Goal: Transaction & Acquisition: Purchase product/service

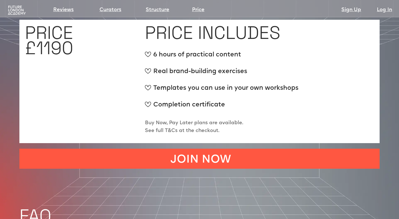
scroll to position [2127, 0]
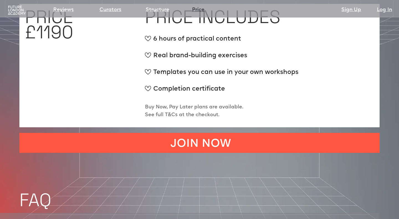
click at [199, 10] on link "Price" at bounding box center [198, 10] width 12 height 8
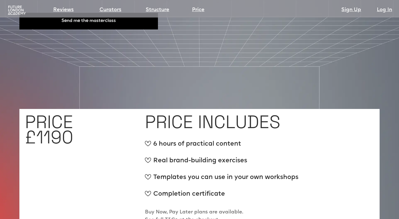
scroll to position [2036, 0]
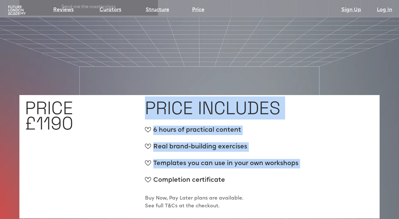
drag, startPoint x: 149, startPoint y: 92, endPoint x: 249, endPoint y: 154, distance: 117.4
click at [249, 154] on div "PRICE INCLUDES 6 hours of practical content Real brand-building exercises Templ…" at bounding box center [259, 156] width 229 height 112
click at [249, 154] on ul "6 hours of practical content Real brand-building exercises Templates you can us…" at bounding box center [222, 158] width 154 height 67
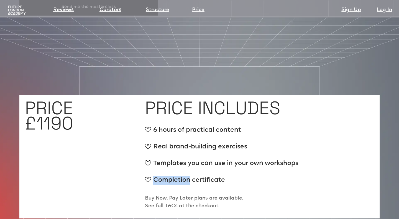
click at [249, 154] on ul "6 hours of practical content Real brand-building exercises Templates you can us…" at bounding box center [222, 158] width 154 height 67
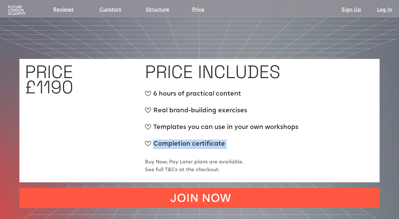
scroll to position [2082, 0]
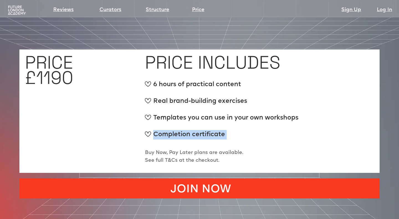
click at [220, 178] on link "JOIN NOW" at bounding box center [199, 188] width 361 height 20
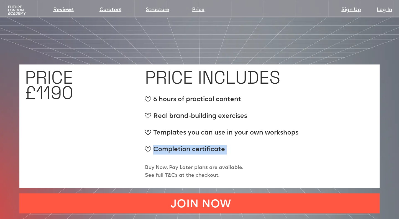
scroll to position [2066, 0]
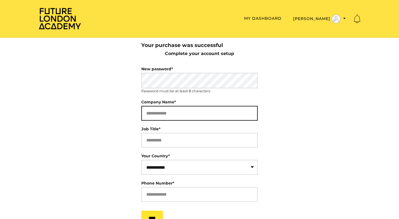
click at [172, 116] on input "Company Name*" at bounding box center [199, 113] width 116 height 15
click at [168, 111] on input "Company Name*" at bounding box center [199, 113] width 116 height 15
click at [157, 114] on input "Company Name*" at bounding box center [199, 113] width 116 height 15
type input "****"
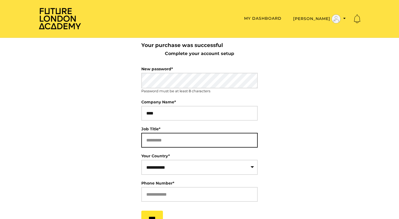
click at [173, 141] on input "Job Title*" at bounding box center [199, 140] width 116 height 15
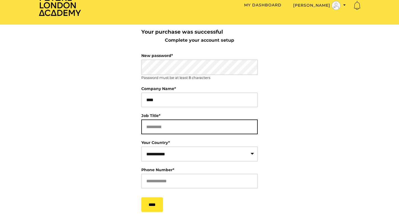
scroll to position [14, 0]
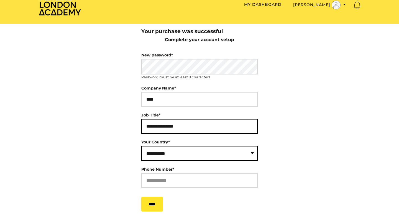
type input "**********"
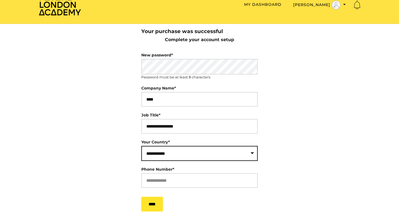
click at [174, 158] on select "**********" at bounding box center [199, 153] width 116 height 15
select select "**"
click at [141, 147] on select "**********" at bounding box center [199, 153] width 116 height 15
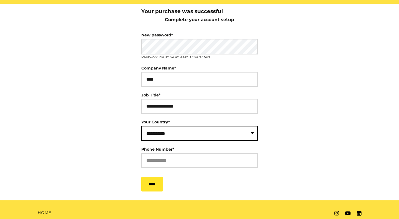
scroll to position [36, 0]
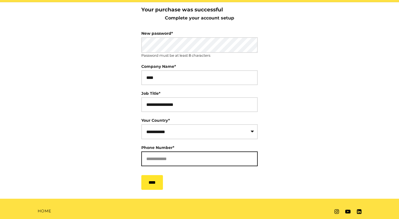
click at [161, 160] on input "Phone Number*" at bounding box center [199, 158] width 116 height 15
type input "*"
type input "**********"
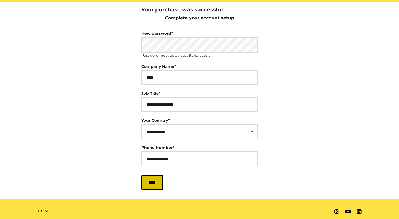
click at [162, 185] on input "****" at bounding box center [152, 182] width 22 height 15
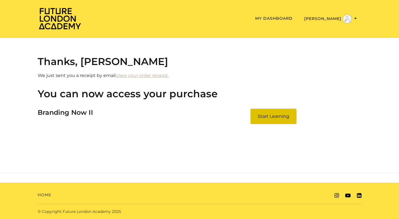
click at [271, 115] on link "Start Learning" at bounding box center [274, 115] width 46 height 15
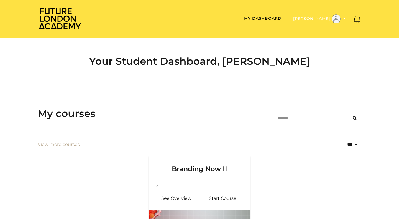
click at [331, 20] on button "Aisha H" at bounding box center [320, 18] width 56 height 9
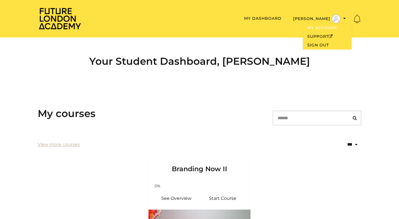
click at [326, 26] on link "My Account" at bounding box center [327, 28] width 49 height 9
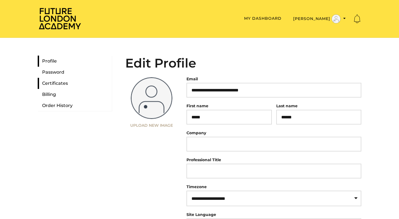
click at [62, 81] on link "Certificates" at bounding box center [75, 83] width 74 height 11
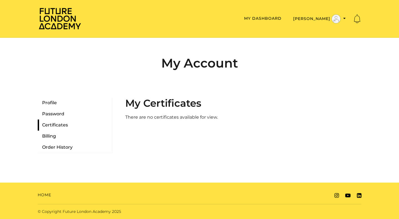
click at [58, 130] on link "Certificates" at bounding box center [75, 124] width 74 height 11
click at [51, 135] on link "Billing" at bounding box center [75, 135] width 74 height 11
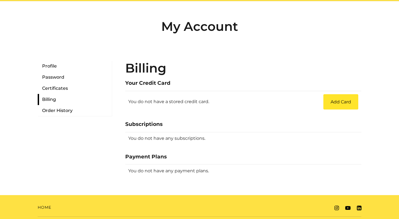
scroll to position [49, 0]
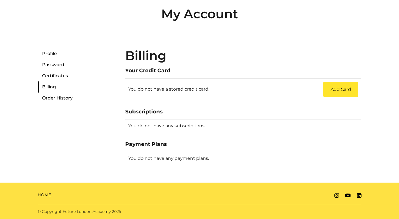
click at [149, 127] on td "You do not have any subscriptions." at bounding box center [243, 125] width 236 height 13
click at [143, 155] on td "You do not have any payment plans." at bounding box center [243, 158] width 236 height 13
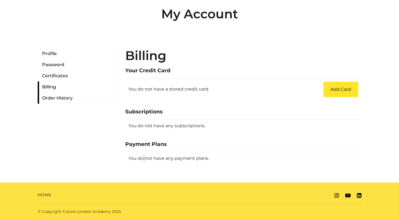
click at [65, 101] on link "Order History" at bounding box center [75, 97] width 74 height 11
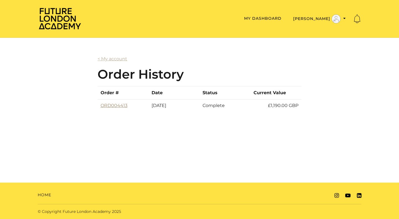
click at [119, 105] on link "ORD004413" at bounding box center [114, 105] width 27 height 5
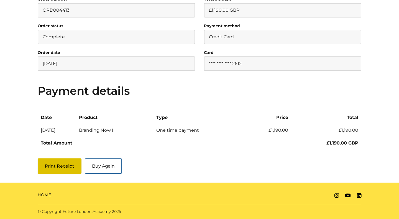
click at [67, 163] on button "Print Receipt" at bounding box center [60, 165] width 44 height 15
